Goal: Task Accomplishment & Management: Complete application form

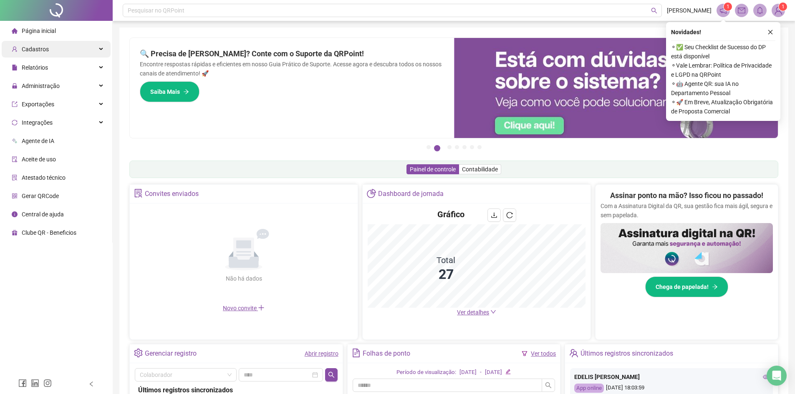
click at [67, 53] on div "Cadastros" at bounding box center [56, 49] width 109 height 17
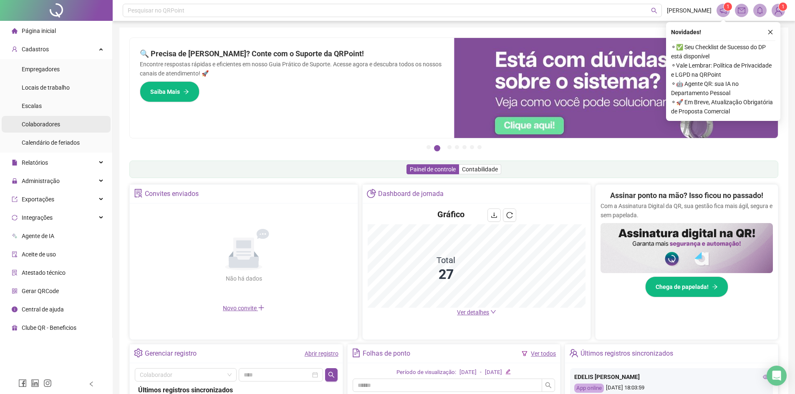
click at [71, 131] on li "Colaboradores" at bounding box center [56, 124] width 109 height 17
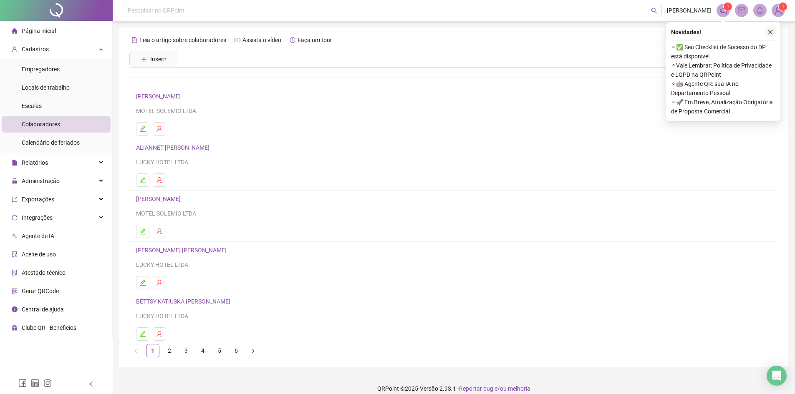
click at [770, 35] on icon "close" at bounding box center [770, 32] width 6 height 6
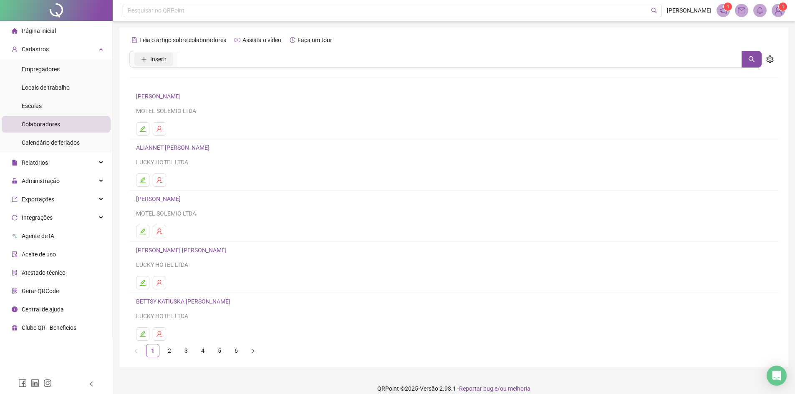
click at [172, 55] on button "Inserir" at bounding box center [153, 59] width 39 height 13
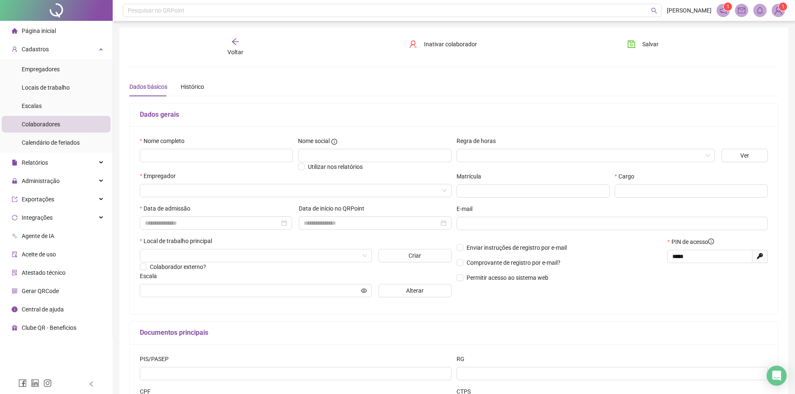
type input "*****"
click at [211, 152] on input "text" at bounding box center [216, 155] width 153 height 13
type input "**********"
click at [541, 157] on input "search" at bounding box center [582, 155] width 241 height 13
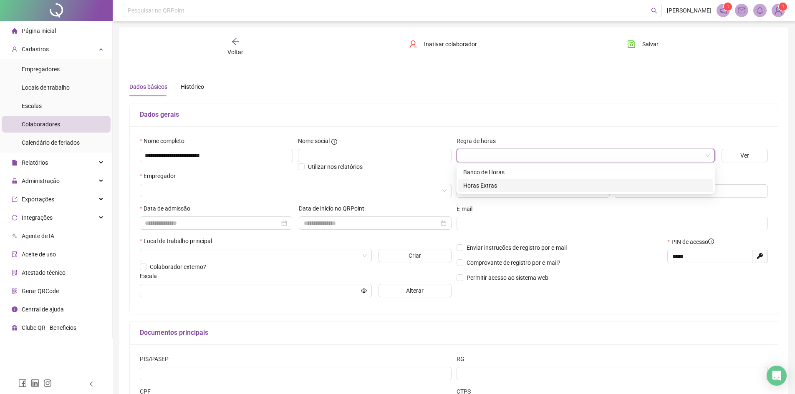
click at [485, 186] on div "Horas Extras" at bounding box center [585, 185] width 245 height 9
click at [173, 197] on div at bounding box center [296, 190] width 312 height 13
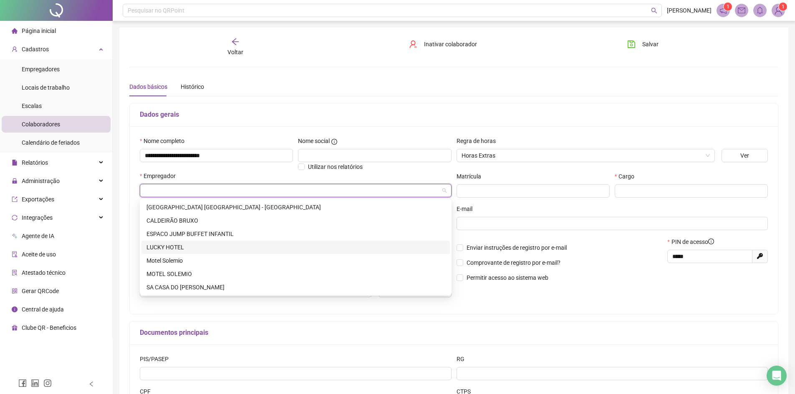
click at [173, 247] on div "LUCKY HOTEL" at bounding box center [295, 247] width 298 height 9
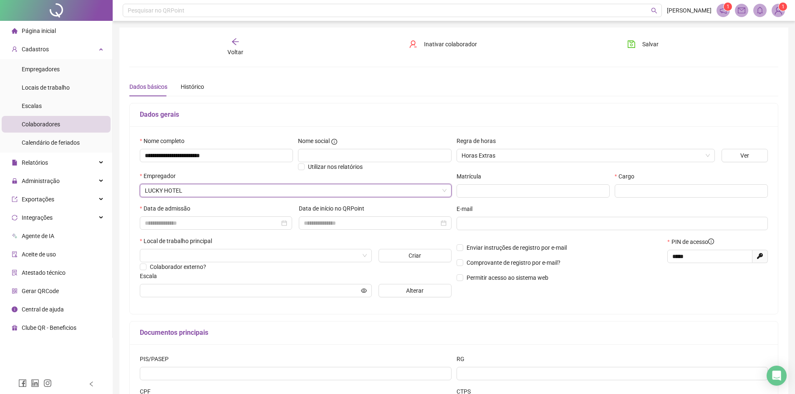
click at [654, 204] on div "Cargo" at bounding box center [691, 188] width 158 height 33
click at [652, 195] on input "text" at bounding box center [691, 190] width 153 height 13
click at [187, 228] on div at bounding box center [216, 223] width 152 height 13
type input "**********"
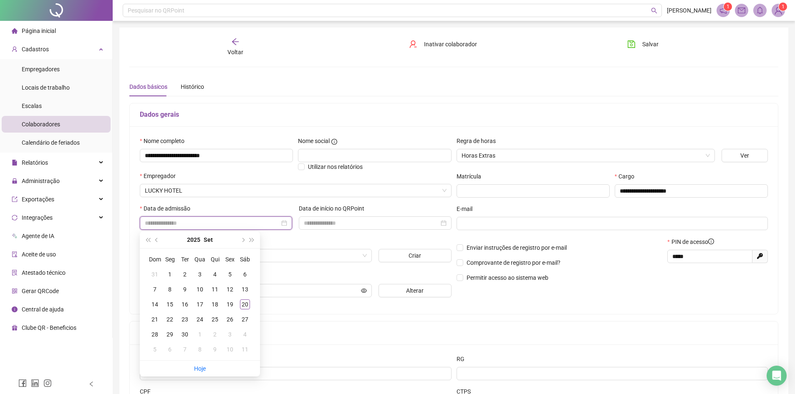
click at [187, 219] on input at bounding box center [212, 223] width 135 height 9
click at [243, 304] on div "20" at bounding box center [245, 305] width 10 height 10
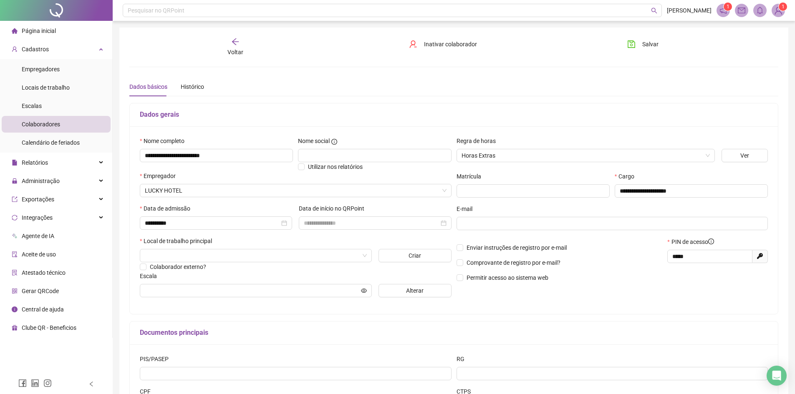
click at [178, 214] on div "Data de admissão" at bounding box center [216, 210] width 152 height 13
click at [181, 227] on input "**********" at bounding box center [212, 223] width 135 height 9
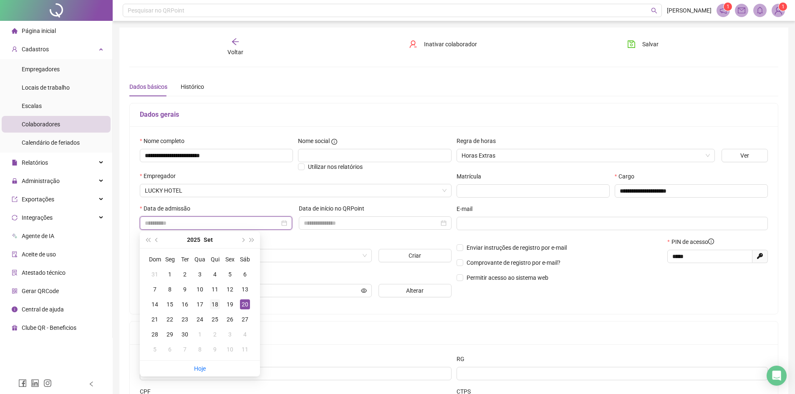
type input "**********"
click at [212, 305] on div "18" at bounding box center [215, 305] width 10 height 10
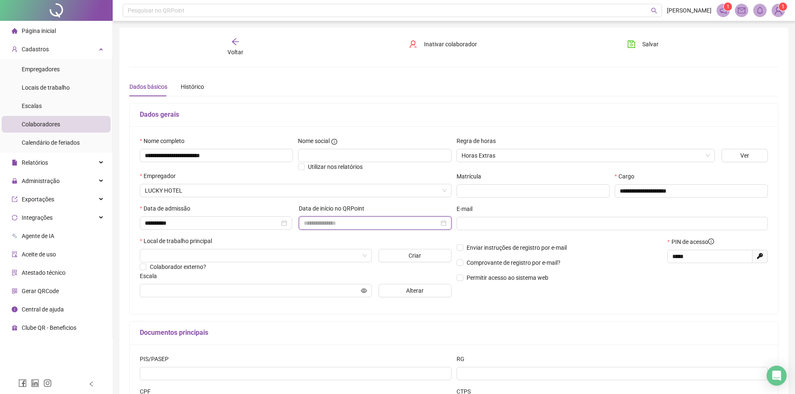
click at [328, 219] on input at bounding box center [371, 223] width 135 height 9
type input "**********"
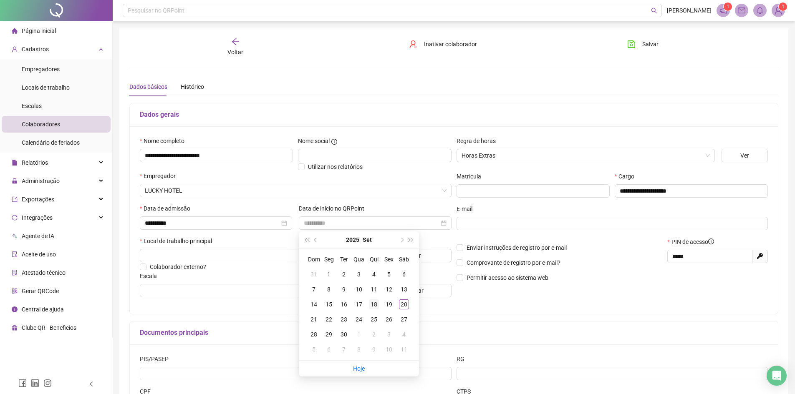
click at [376, 305] on div "18" at bounding box center [374, 305] width 10 height 10
click at [292, 260] on input "search" at bounding box center [252, 256] width 214 height 13
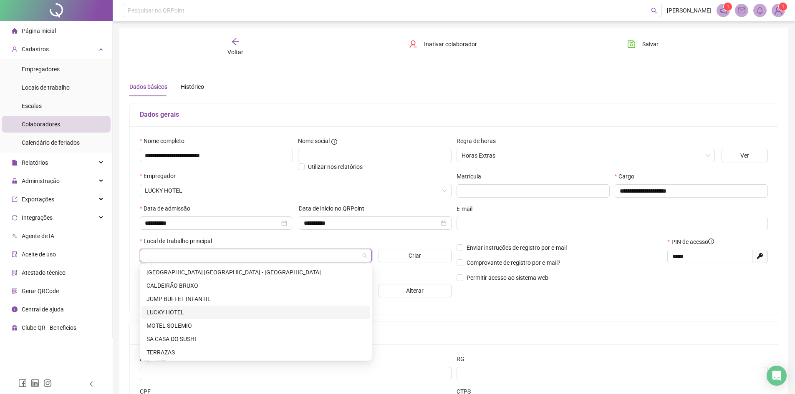
click at [170, 315] on div "LUCKY HOTEL" at bounding box center [255, 312] width 219 height 9
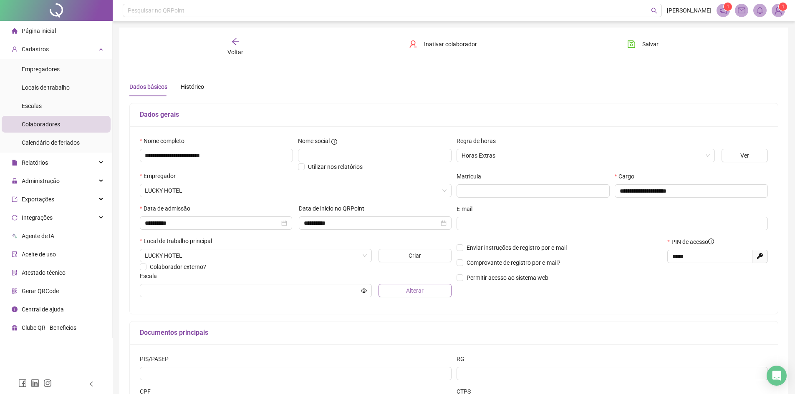
click at [416, 291] on span "Alterar" at bounding box center [415, 290] width 18 height 9
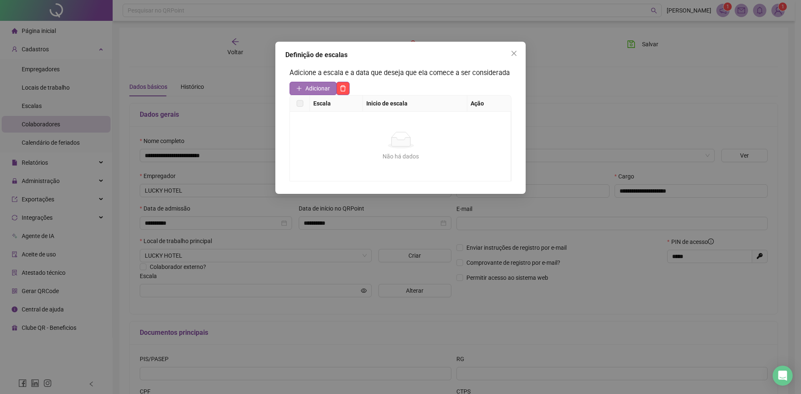
click at [316, 90] on span "Adicionar" at bounding box center [317, 88] width 25 height 9
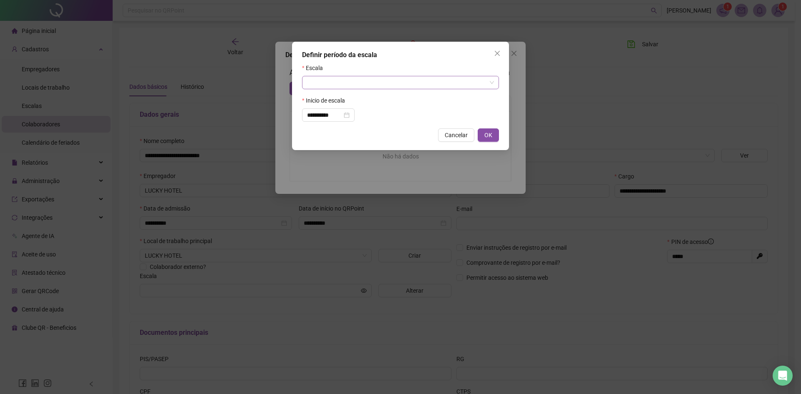
click at [320, 86] on input "search" at bounding box center [396, 82] width 179 height 13
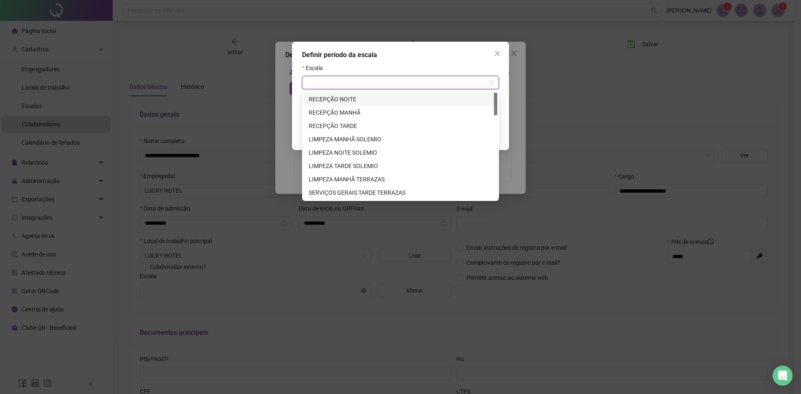
click at [357, 94] on div "RECEPÇÃO NOITE" at bounding box center [401, 99] width 194 height 13
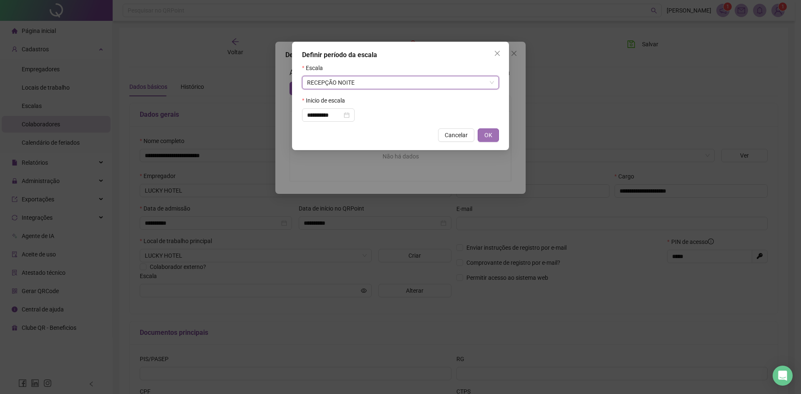
click at [494, 141] on button "OK" at bounding box center [488, 135] width 21 height 13
type input "**********"
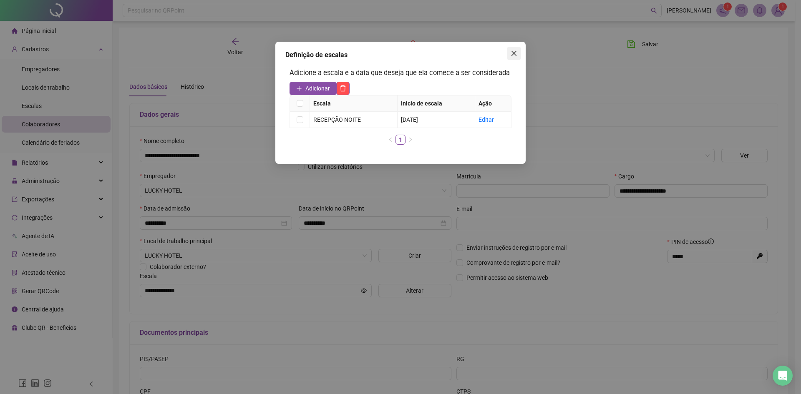
click at [512, 58] on button "Close" at bounding box center [513, 53] width 13 height 13
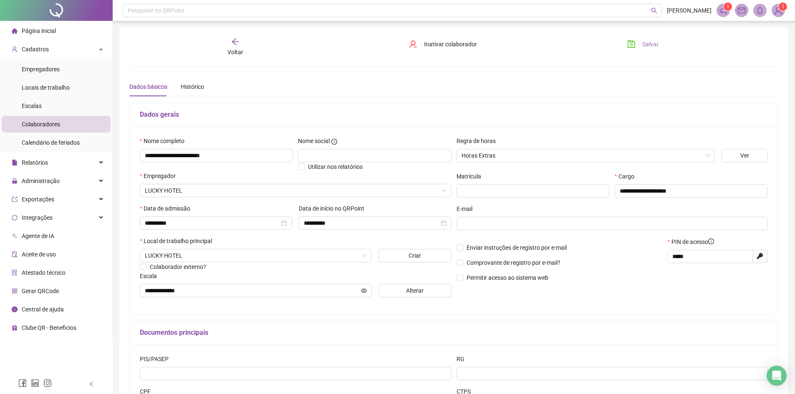
click at [640, 44] on button "Salvar" at bounding box center [643, 44] width 44 height 13
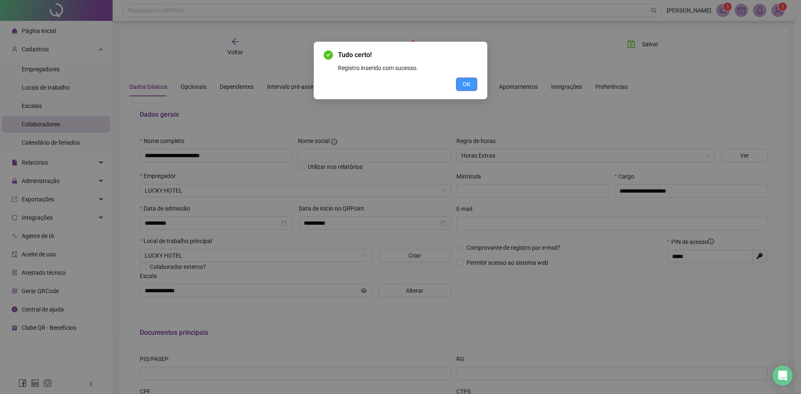
click at [465, 78] on button "OK" at bounding box center [466, 84] width 21 height 13
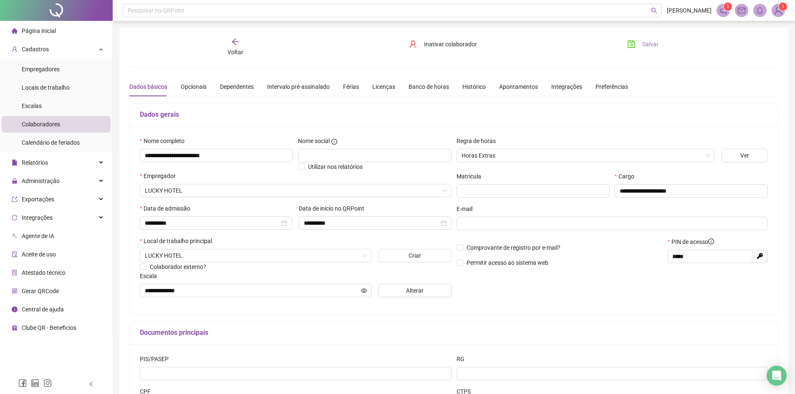
click at [636, 45] on icon "save" at bounding box center [631, 44] width 8 height 8
